Goal: Information Seeking & Learning: Learn about a topic

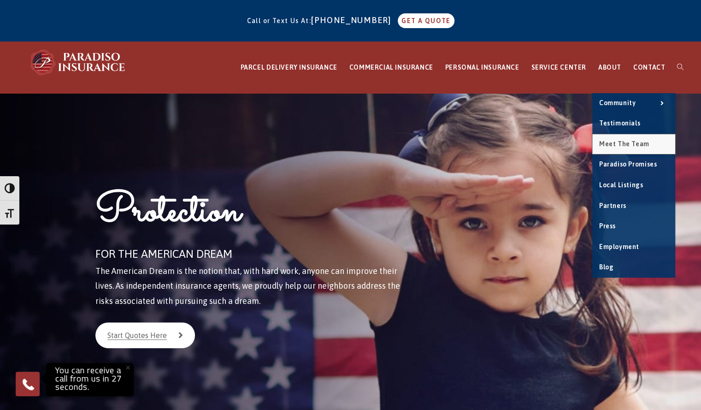
click at [630, 143] on span "Meet the Team" at bounding box center [624, 143] width 50 height 7
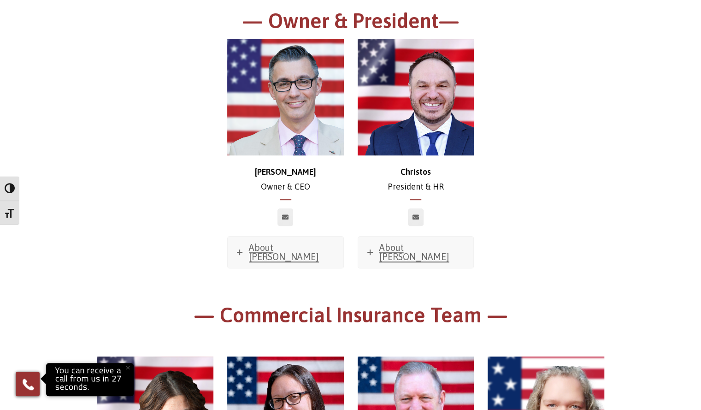
scroll to position [47, 0]
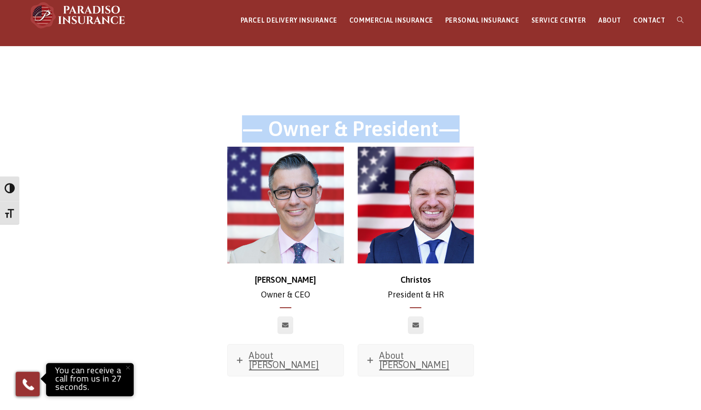
drag, startPoint x: 248, startPoint y: 128, endPoint x: 470, endPoint y: 130, distance: 222.2
click at [470, 130] on h1 "— Owner & President—" at bounding box center [350, 131] width 507 height 32
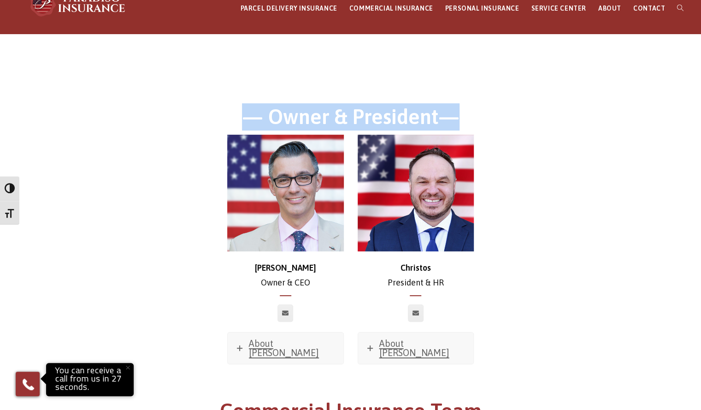
scroll to position [0, 0]
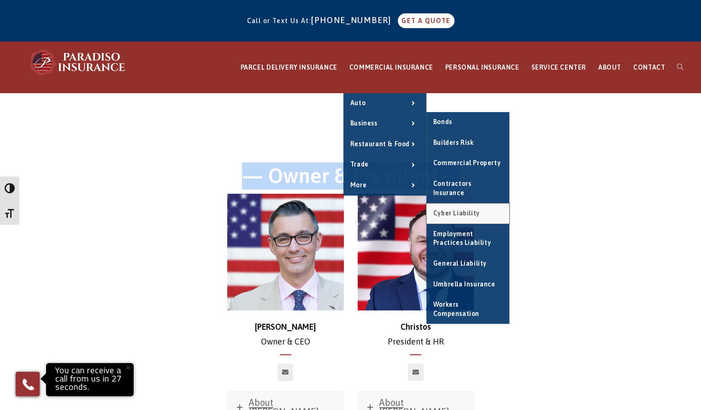
click at [474, 209] on span "Cyber Liability" at bounding box center [456, 212] width 47 height 7
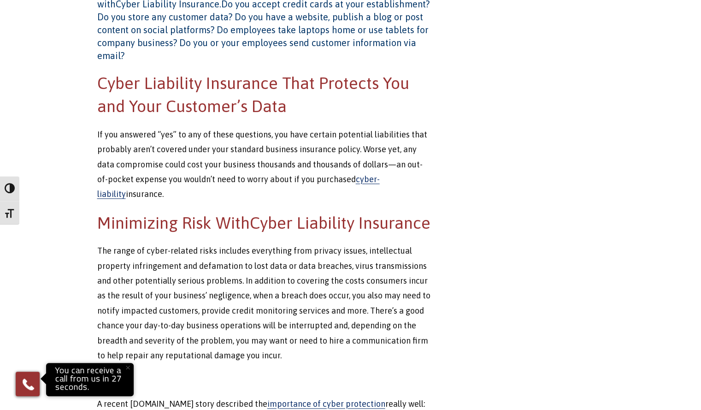
scroll to position [230, 0]
